Goal: Information Seeking & Learning: Learn about a topic

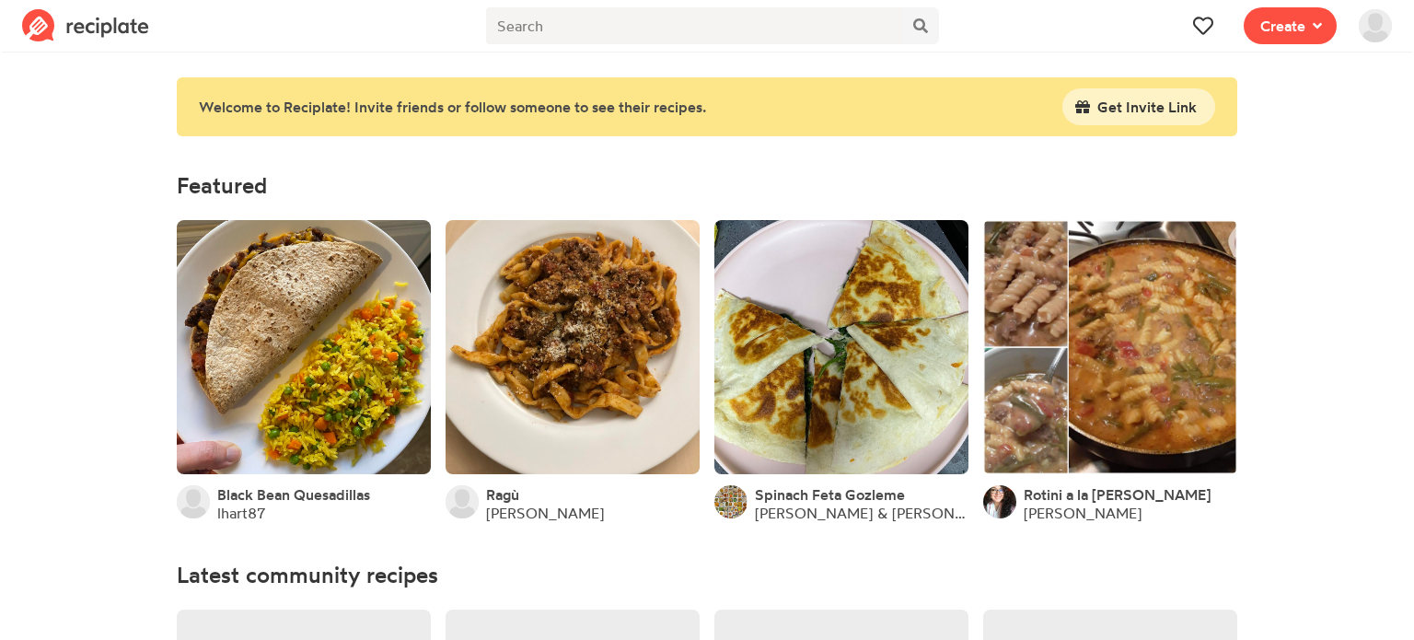
click at [1369, 21] on img at bounding box center [1375, 25] width 33 height 33
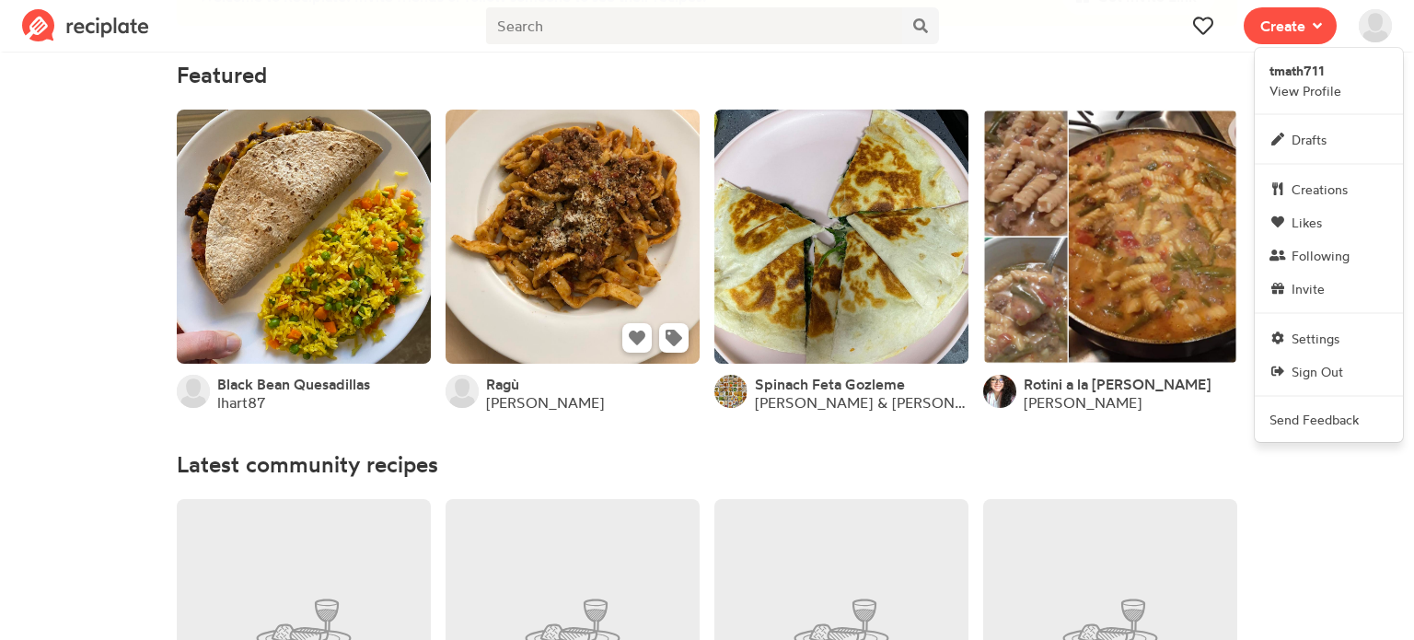
scroll to position [114, 0]
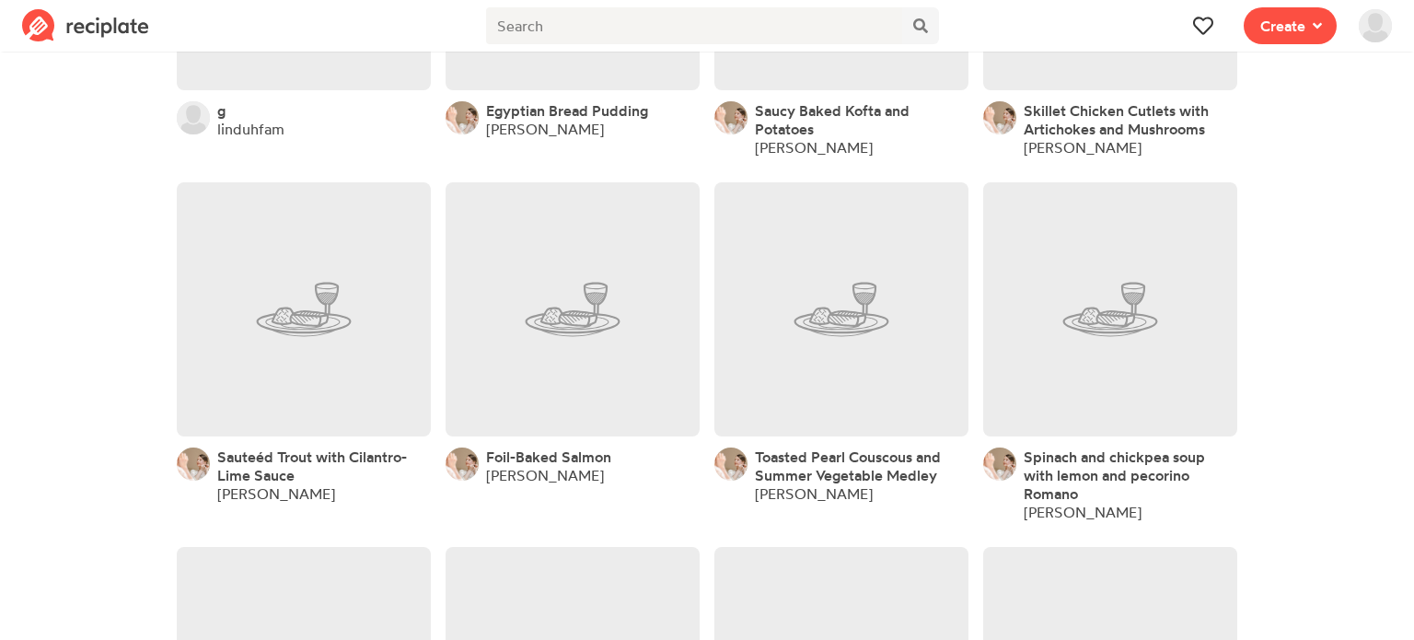
scroll to position [775, 0]
click at [610, 423] on link at bounding box center [573, 307] width 254 height 254
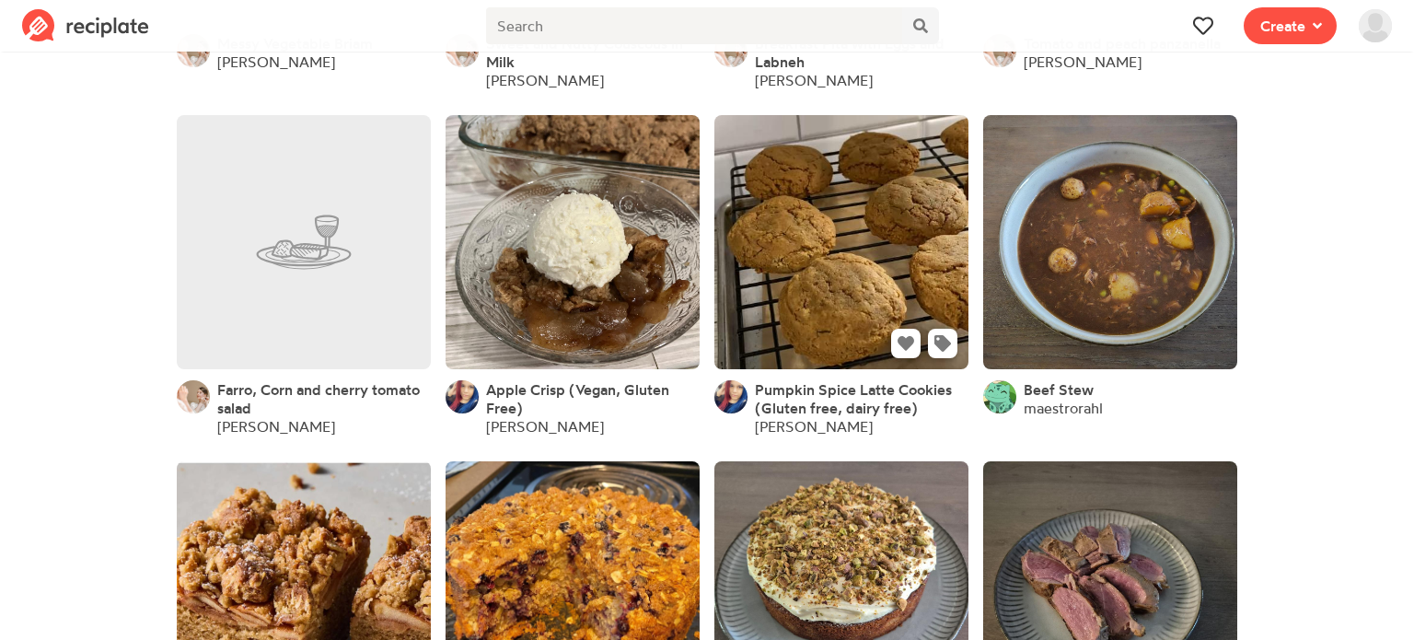
scroll to position [1555, 0]
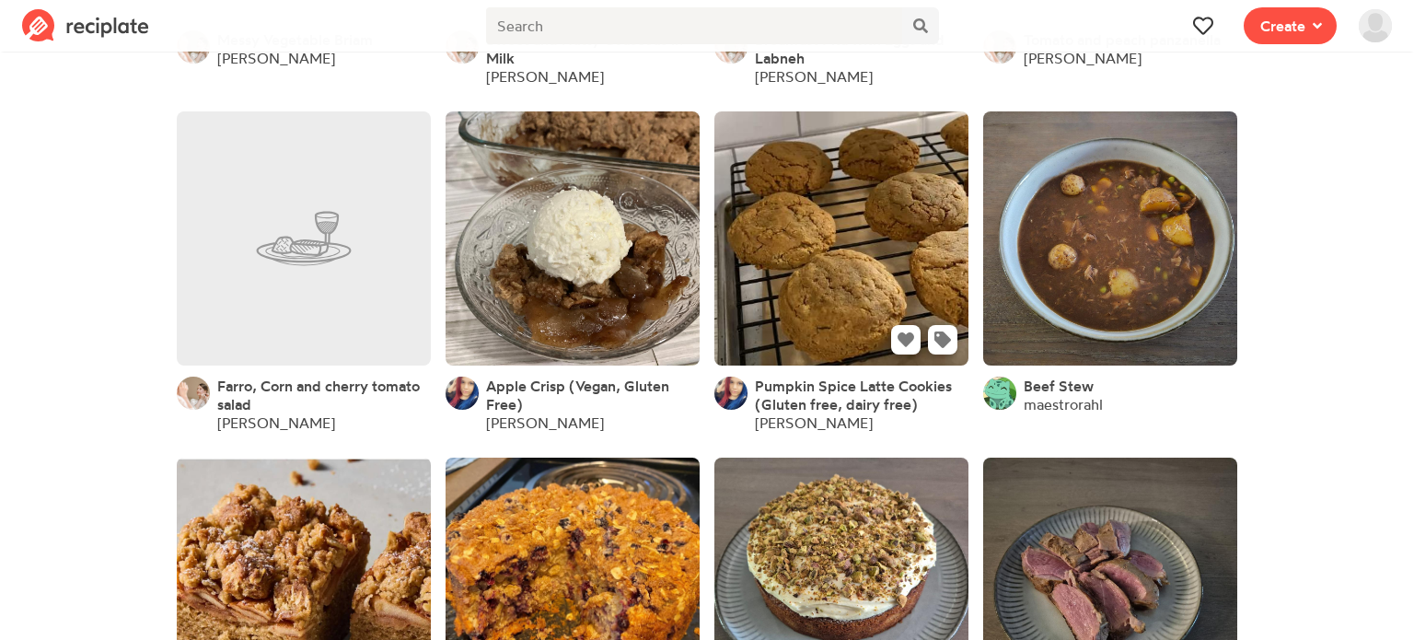
click at [801, 257] on link at bounding box center [842, 238] width 254 height 254
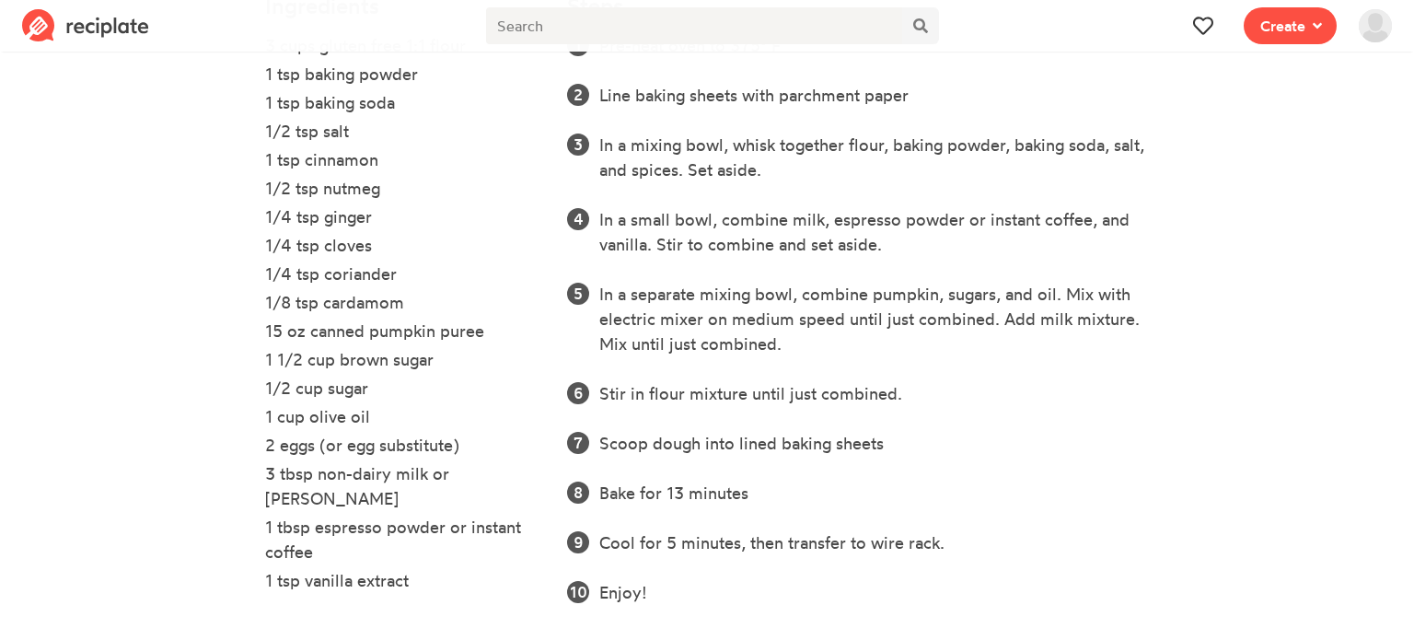
scroll to position [634, 0]
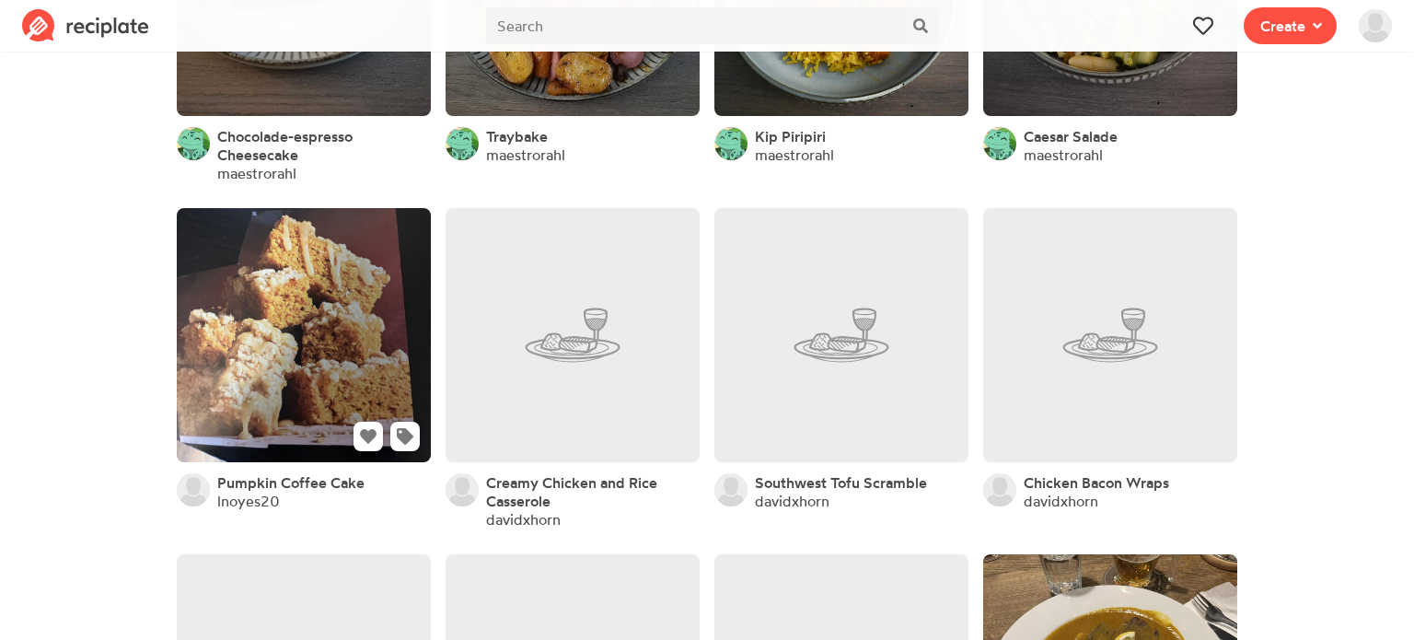
scroll to position [2500, 0]
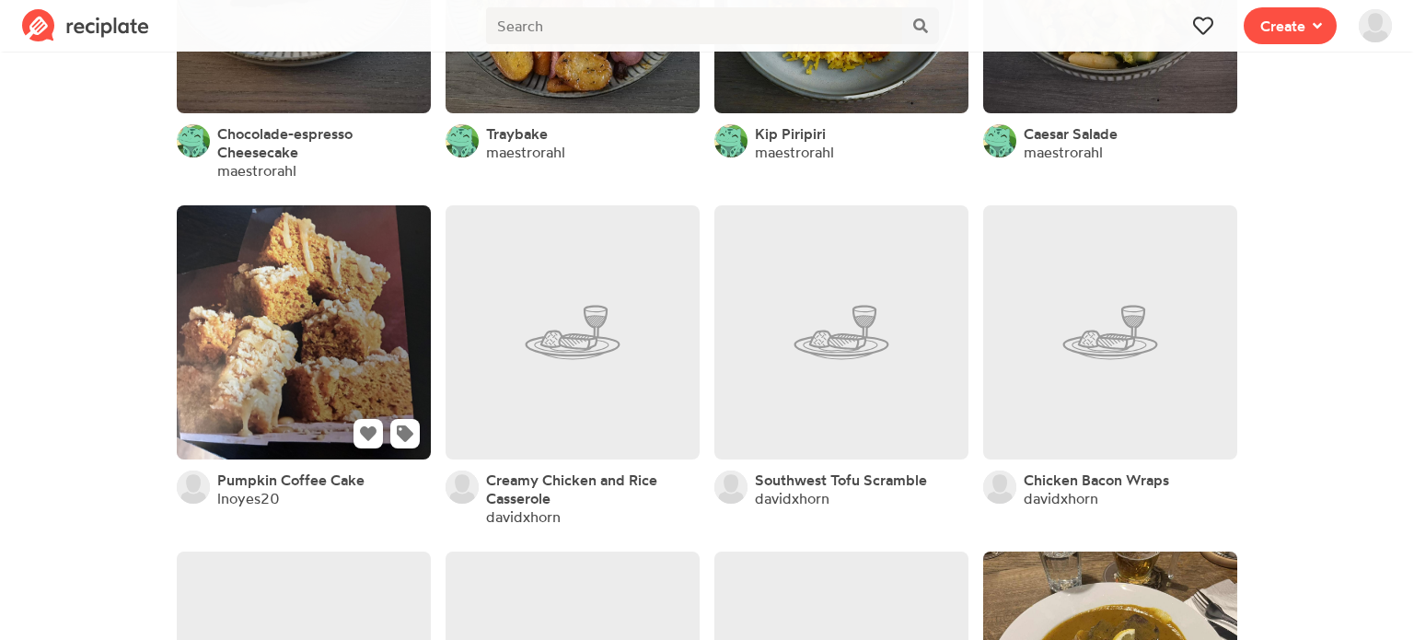
click at [262, 352] on link at bounding box center [304, 332] width 254 height 254
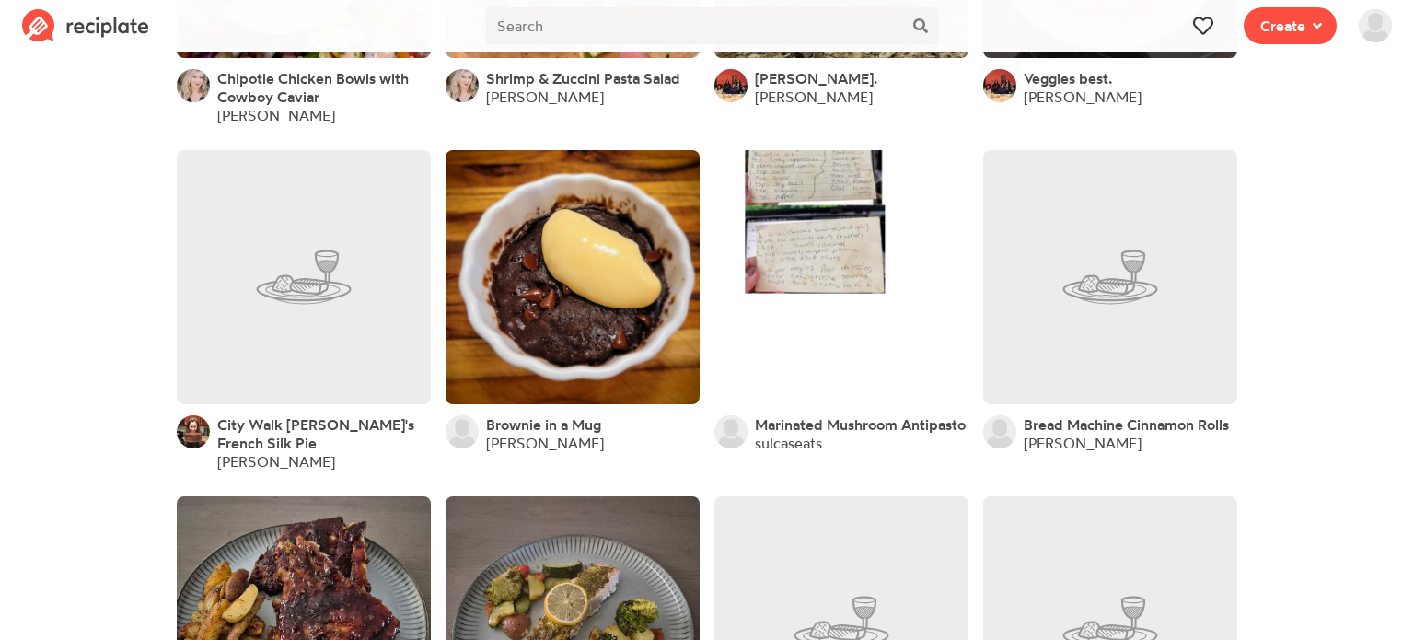
scroll to position [6674, 0]
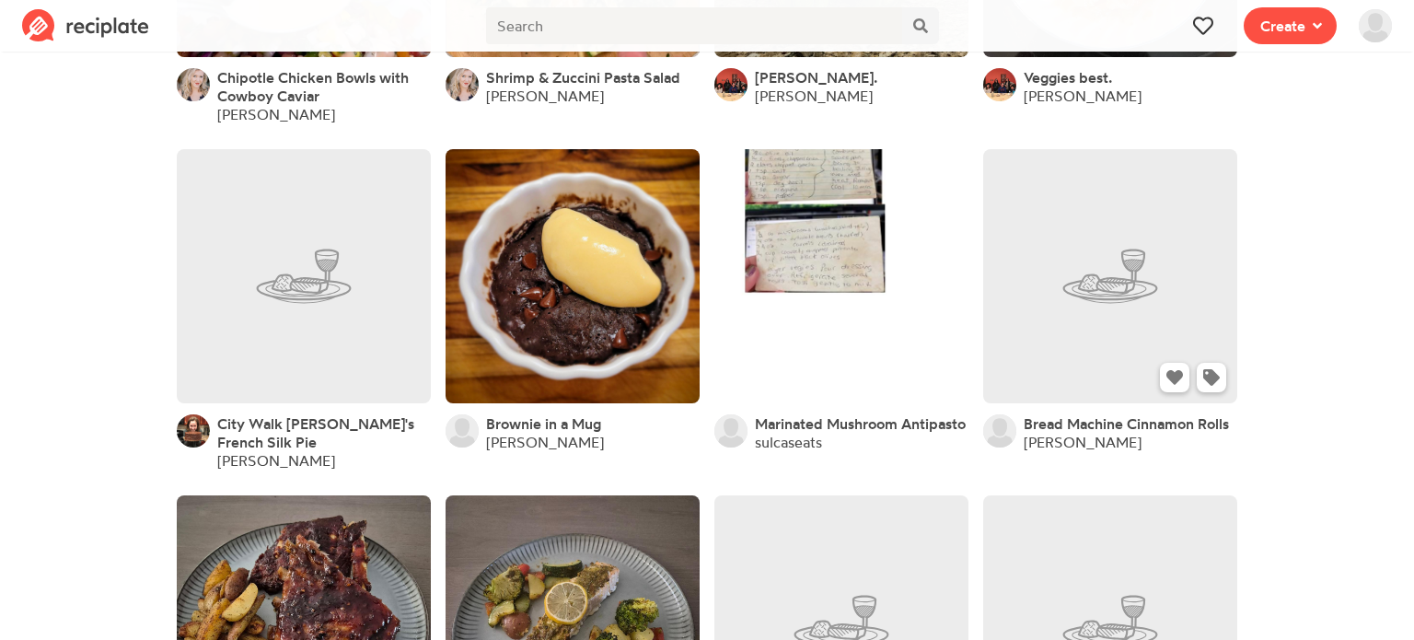
click at [1172, 170] on link at bounding box center [1110, 276] width 254 height 254
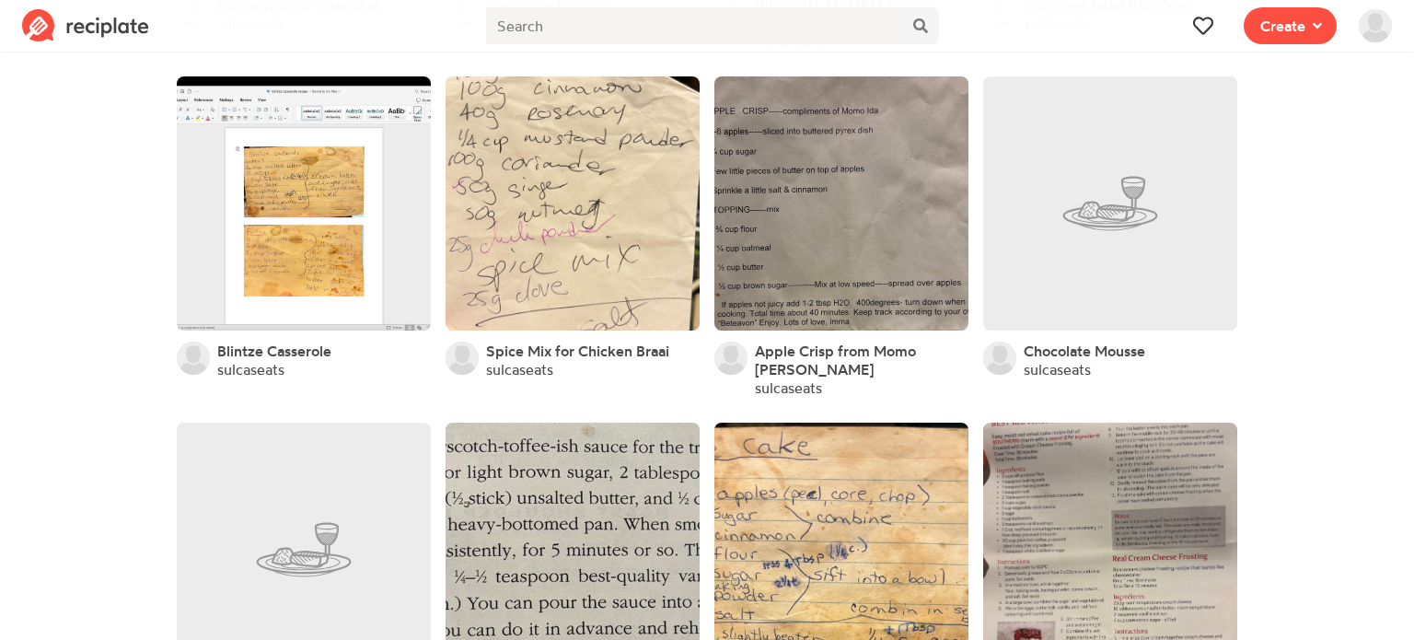
scroll to position [10872, 0]
